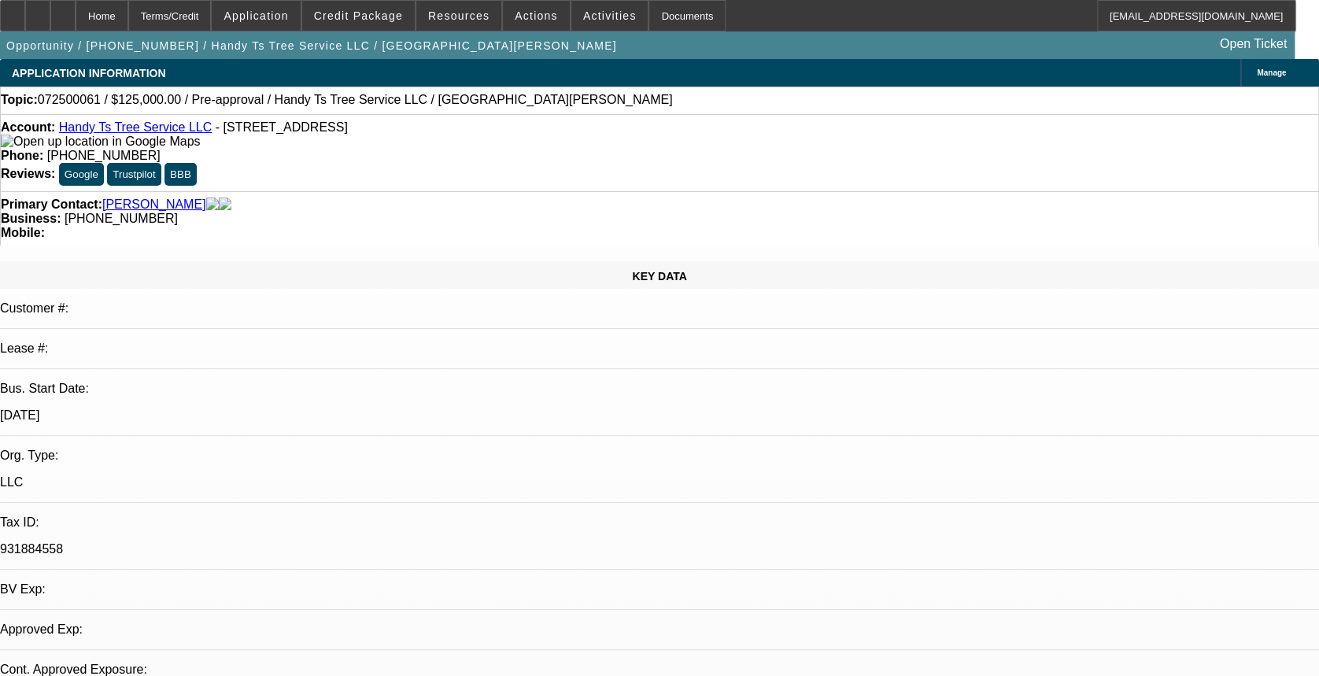
select select "0"
select select "2"
select select "0.1"
select select "4"
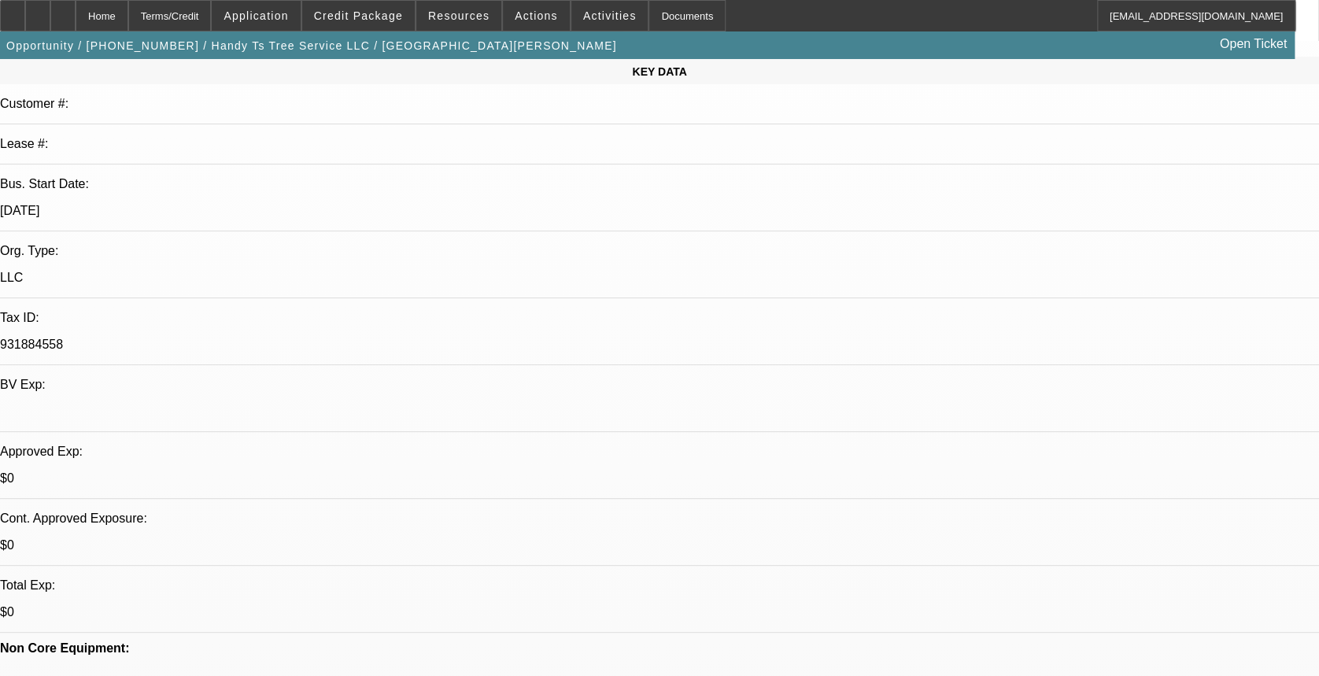
scroll to position [209, 0]
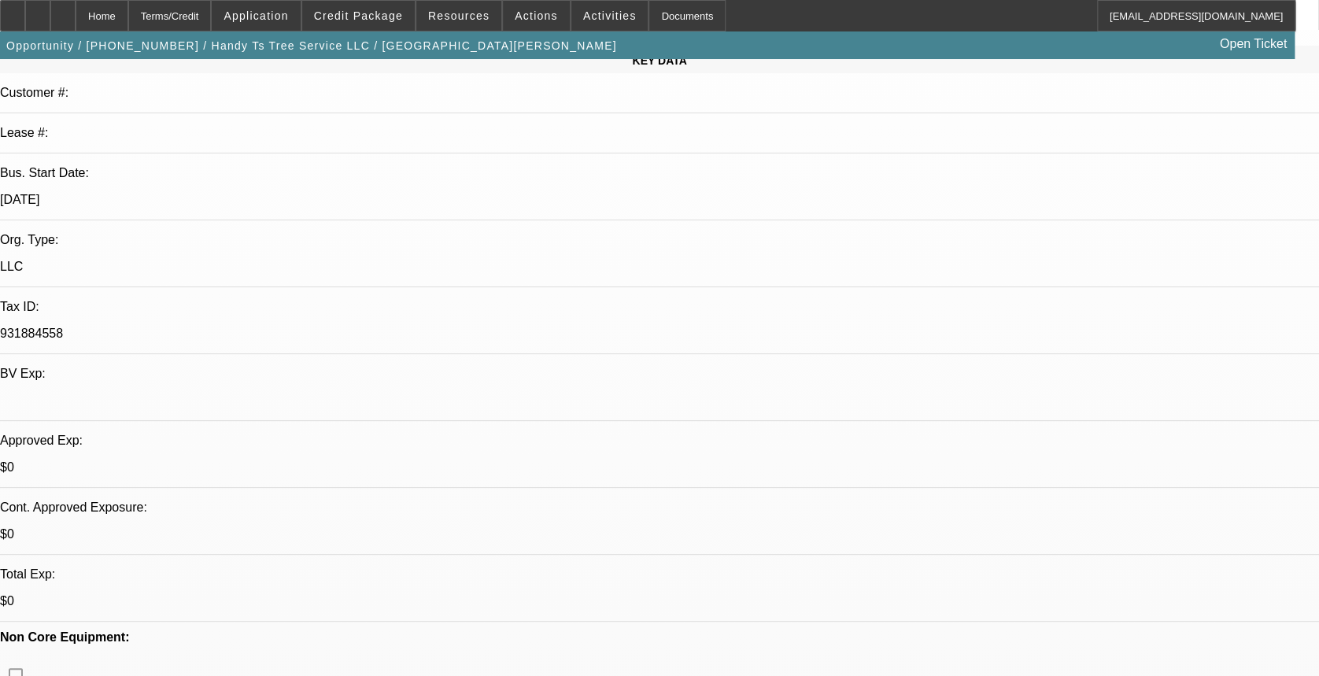
scroll to position [420, 0]
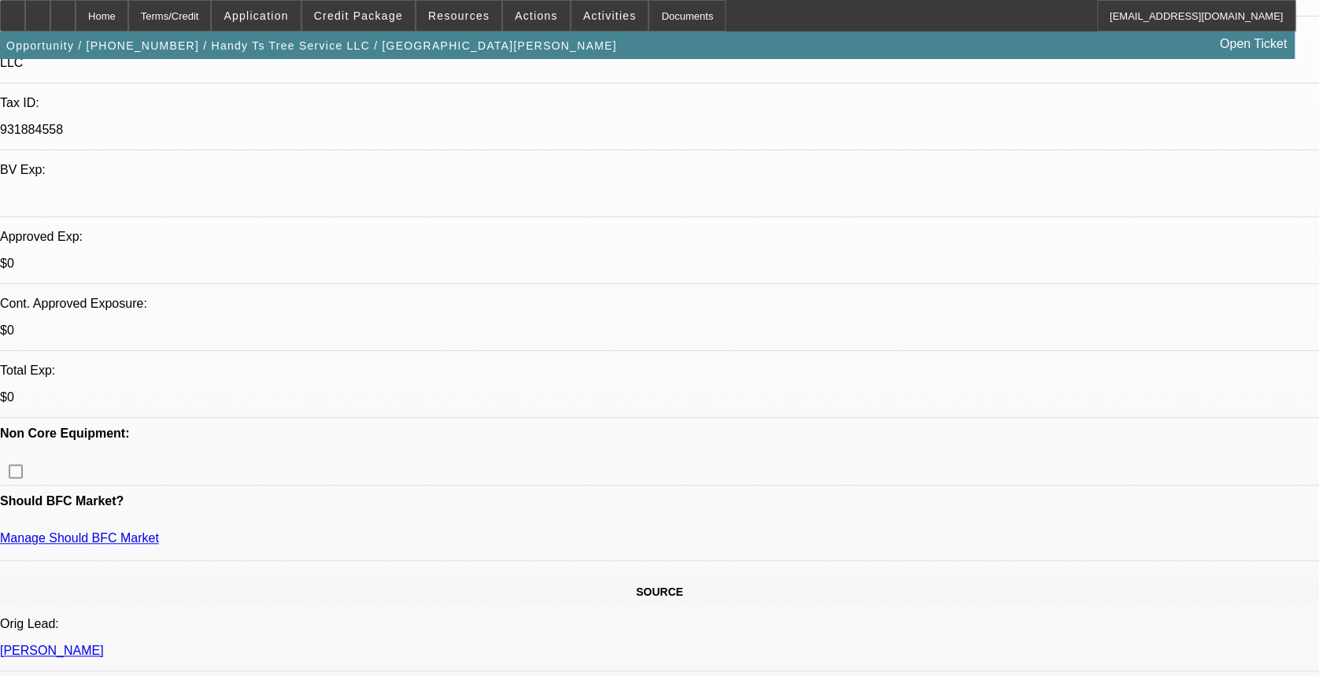
drag, startPoint x: 113, startPoint y: 334, endPoint x: 131, endPoint y: 333, distance: 18.1
drag, startPoint x: 359, startPoint y: 598, endPoint x: 333, endPoint y: 604, distance: 26.6
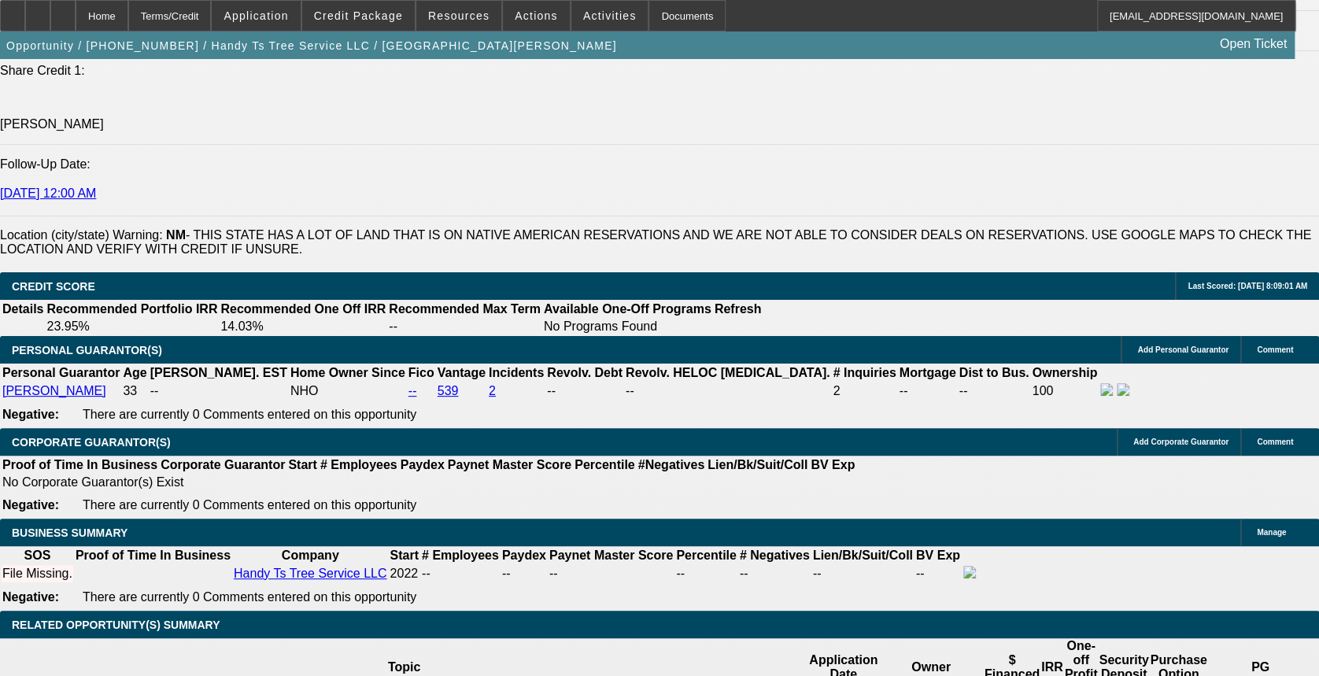
scroll to position [1994, 0]
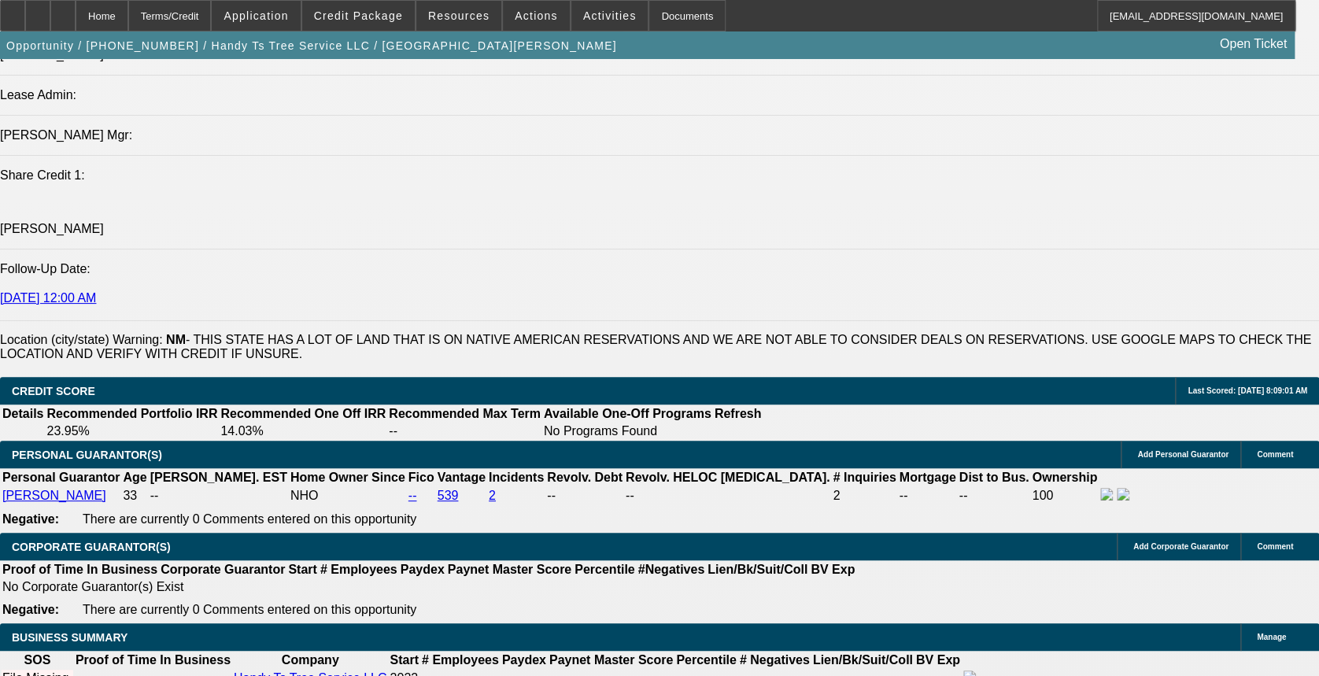
drag, startPoint x: 996, startPoint y: 422, endPoint x: 885, endPoint y: 429, distance: 112.0
drag, startPoint x: 885, startPoint y: 429, endPoint x: 911, endPoint y: 495, distance: 71.0
drag, startPoint x: 911, startPoint y: 495, endPoint x: 952, endPoint y: 497, distance: 41.0
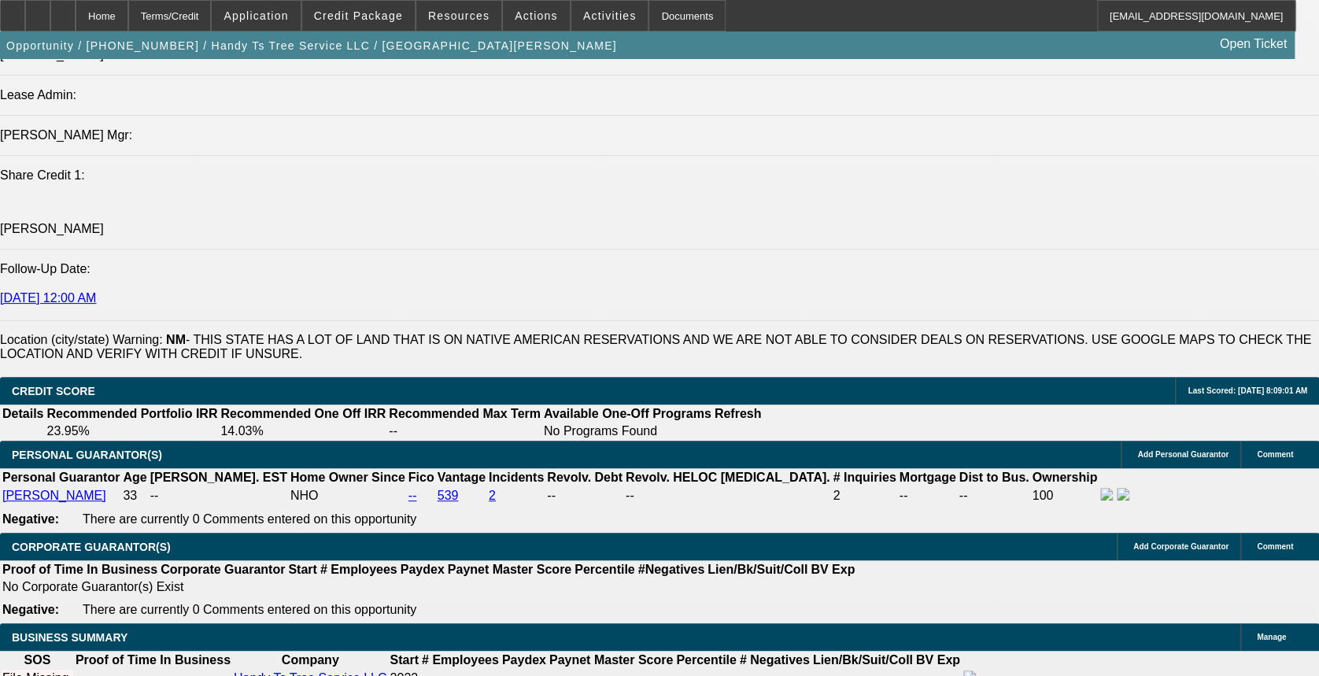
drag, startPoint x: 945, startPoint y: 497, endPoint x: 1000, endPoint y: 493, distance: 55.2
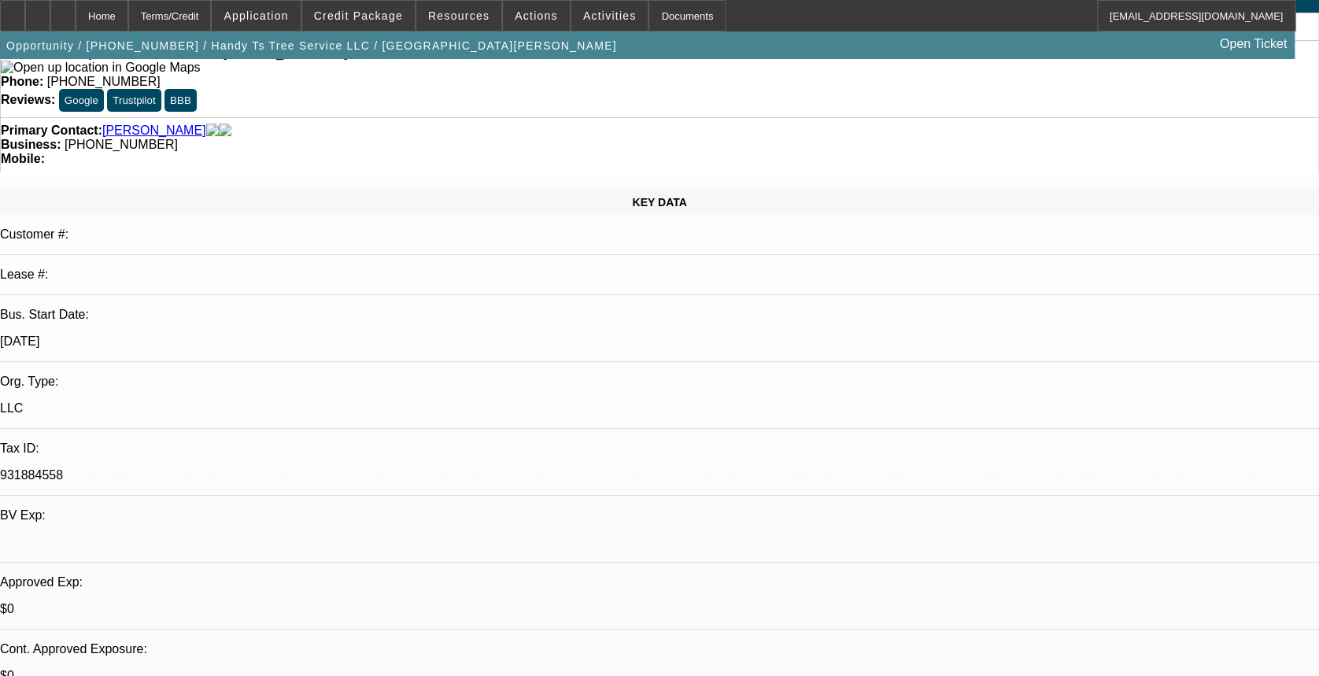
scroll to position [0, 0]
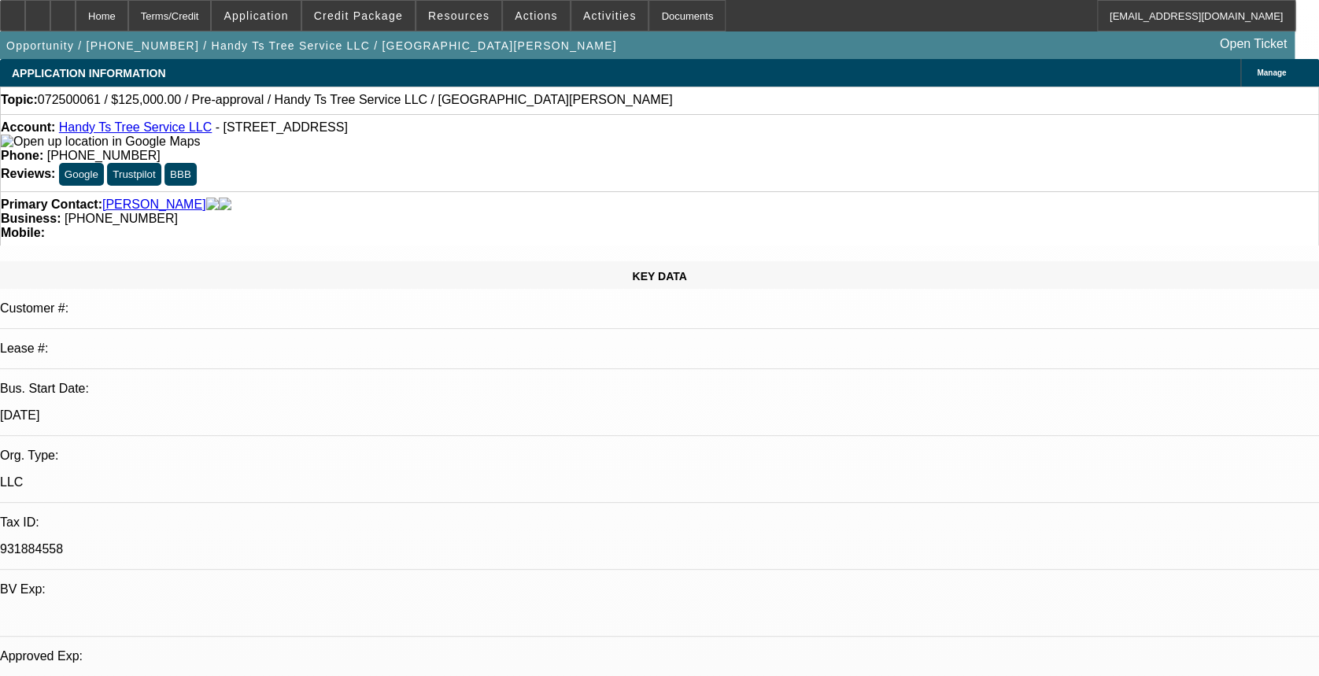
drag, startPoint x: 1058, startPoint y: 482, endPoint x: 1089, endPoint y: 493, distance: 33.4
drag, startPoint x: 1089, startPoint y: 493, endPoint x: 1068, endPoint y: 501, distance: 22.7
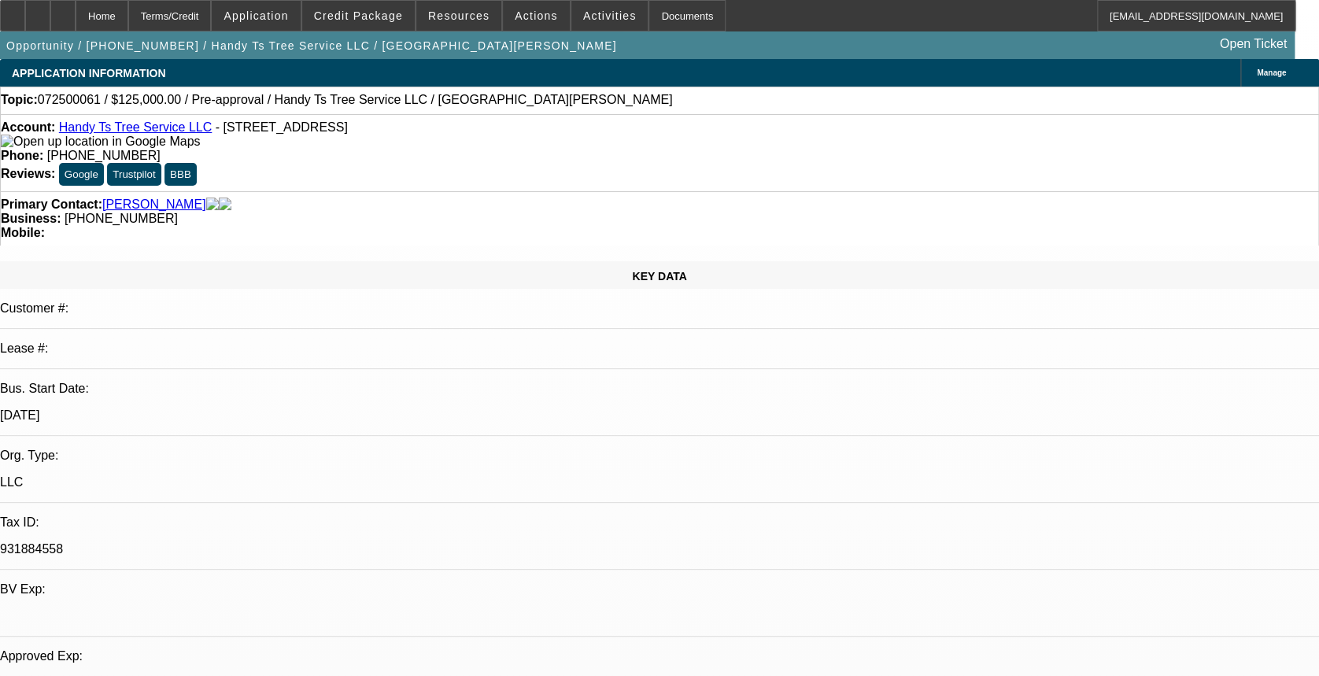
drag, startPoint x: 1060, startPoint y: 502, endPoint x: 893, endPoint y: 458, distance: 172.6
drag, startPoint x: 893, startPoint y: 458, endPoint x: 960, endPoint y: 484, distance: 71.8
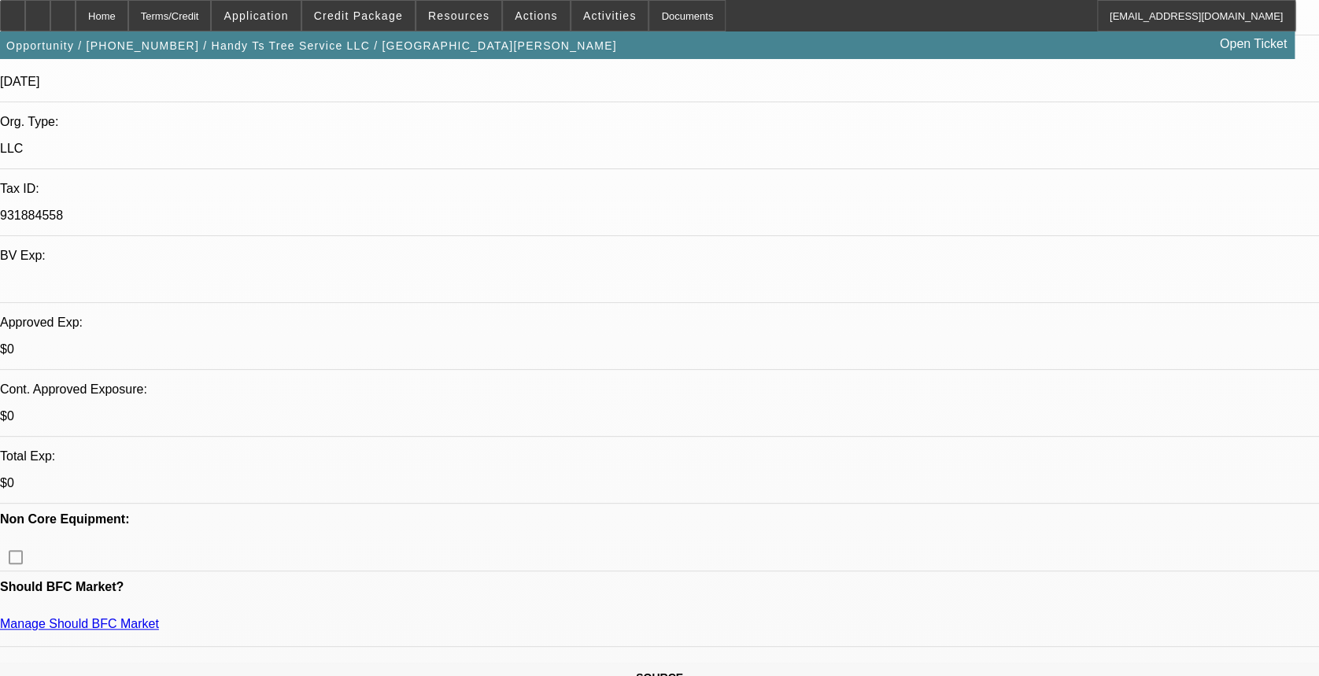
scroll to position [315, 0]
